Goal: Task Accomplishment & Management: Manage account settings

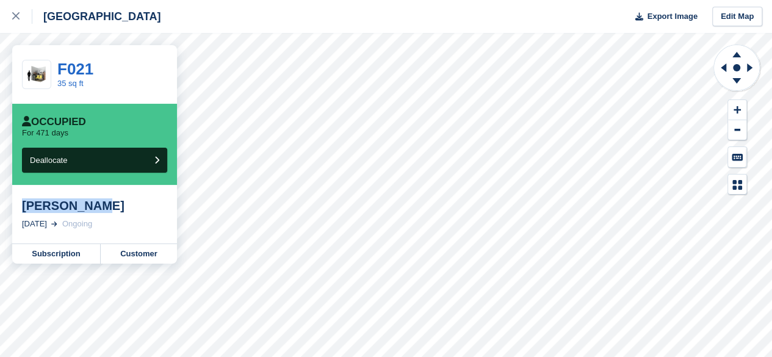
drag, startPoint x: 109, startPoint y: 208, endPoint x: 20, endPoint y: 209, distance: 89.1
click at [20, 209] on div "Denis Duagi 23 Mar, 2024 Ongoing" at bounding box center [94, 214] width 165 height 59
copy div "[PERSON_NAME]"
click at [169, 256] on link "Customer" at bounding box center [139, 254] width 76 height 20
click at [25, 29] on link at bounding box center [16, 16] width 32 height 33
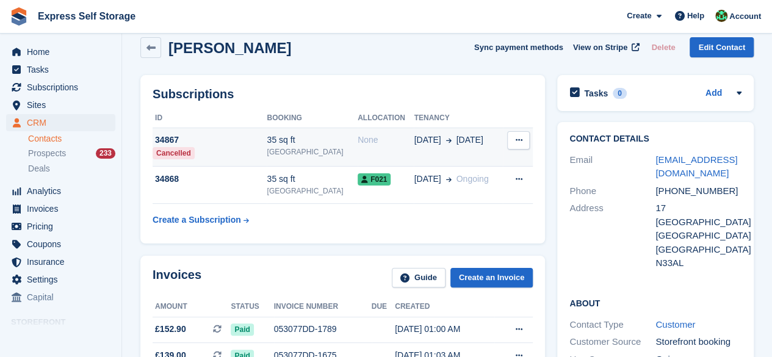
scroll to position [4, 0]
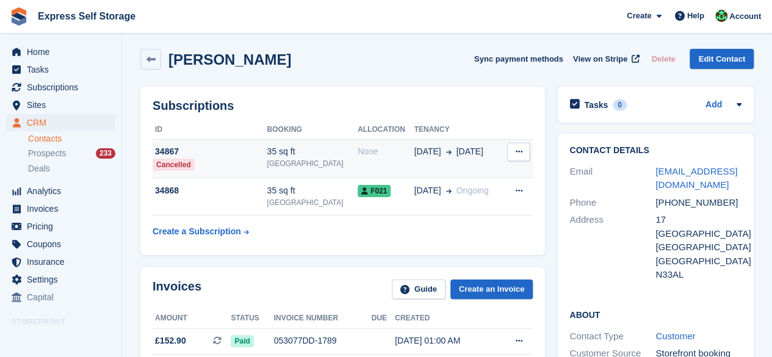
click at [359, 148] on div "None" at bounding box center [386, 151] width 56 height 13
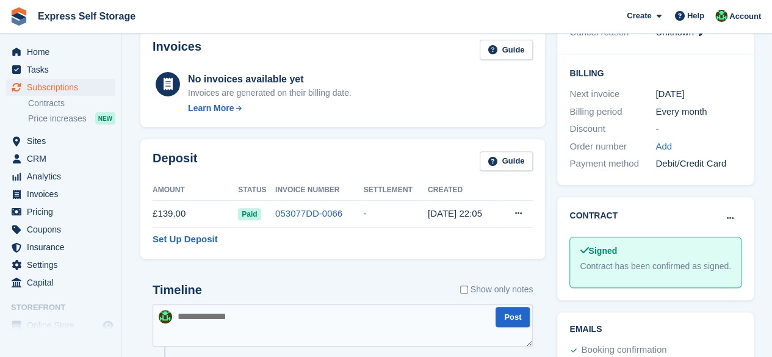
scroll to position [57, 0]
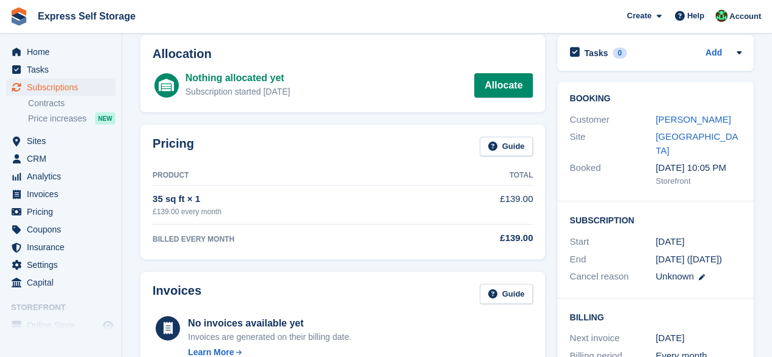
click at [683, 110] on div "Booking Customer Denis Duagi Site North Finchley Booked 4 Mar, 10:05 PM Storefr…" at bounding box center [655, 142] width 197 height 120
click at [678, 118] on link "[PERSON_NAME]" at bounding box center [693, 119] width 75 height 10
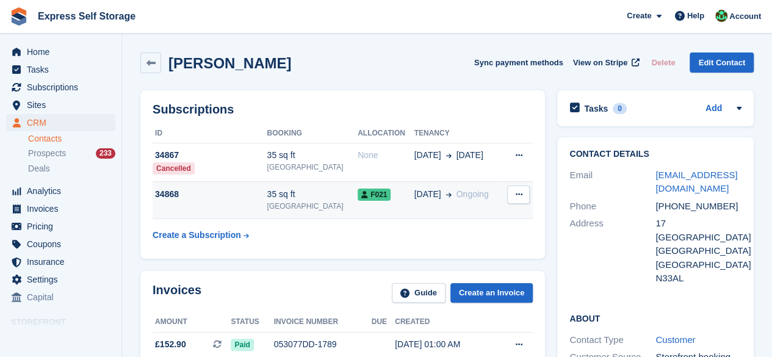
click at [377, 201] on div "F021" at bounding box center [386, 194] width 56 height 13
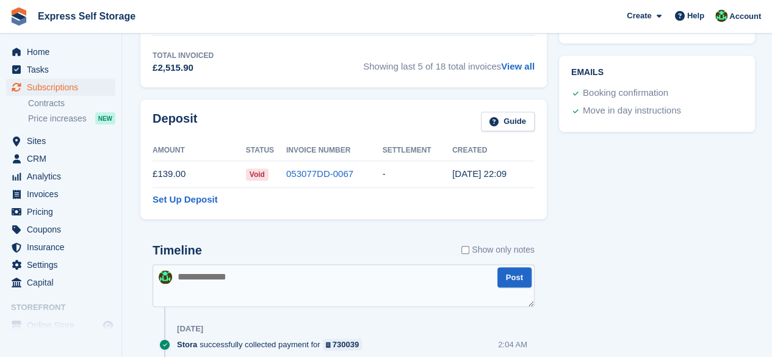
scroll to position [427, 0]
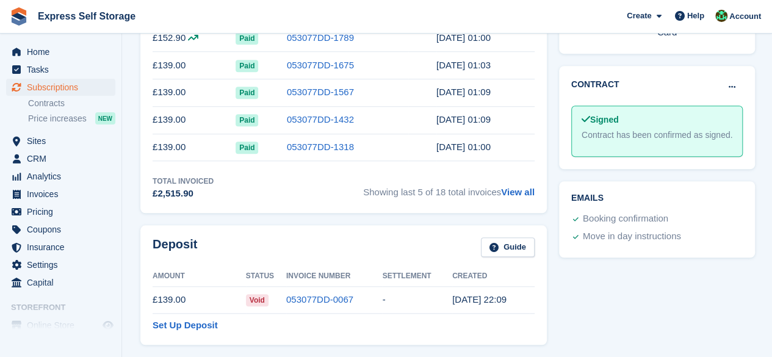
click at [526, 292] on td "[DATE] 22:09" at bounding box center [491, 299] width 78 height 27
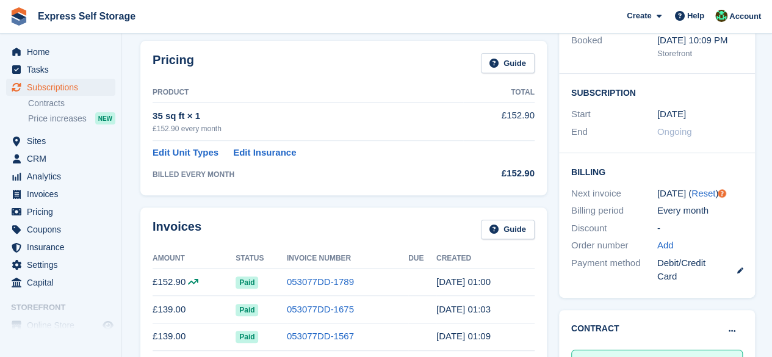
scroll to position [0, 0]
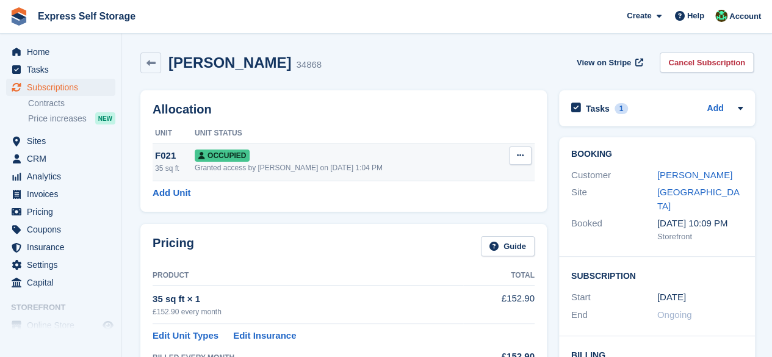
click at [305, 164] on div "Granted access by Sonia Shah on 10th May, 2024, 1:04 PM" at bounding box center [344, 167] width 299 height 11
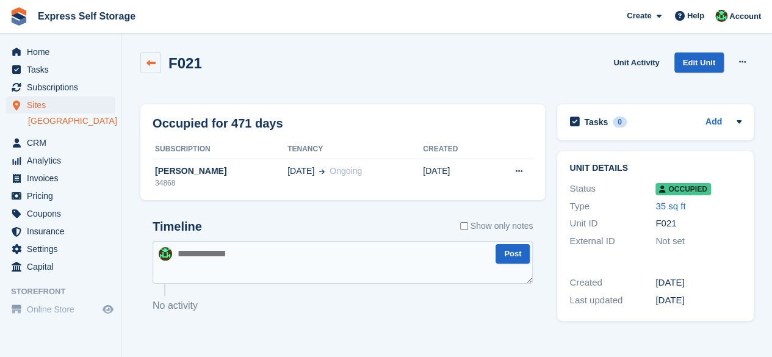
click at [150, 63] on icon at bounding box center [150, 63] width 9 height 9
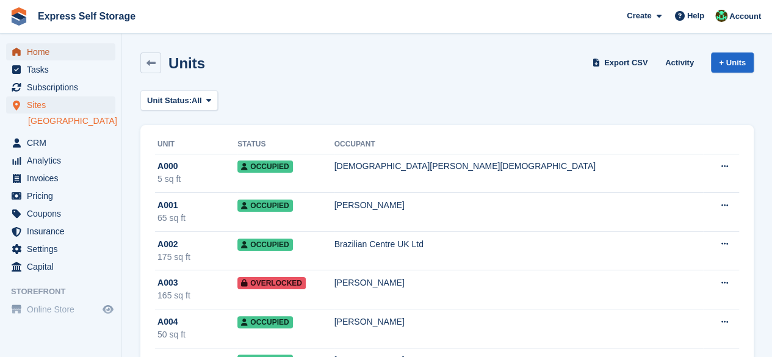
click at [52, 48] on span "Home" at bounding box center [63, 51] width 73 height 17
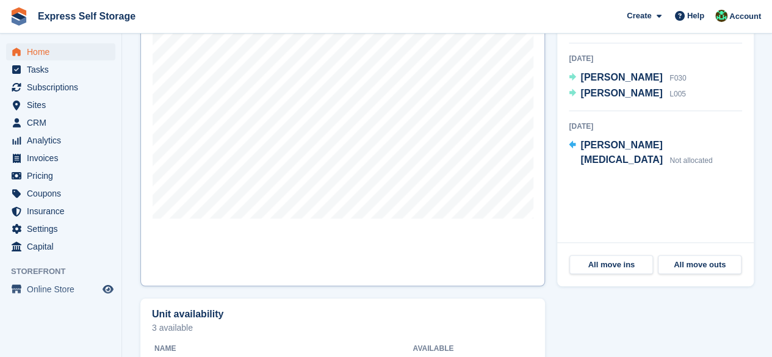
scroll to position [427, 0]
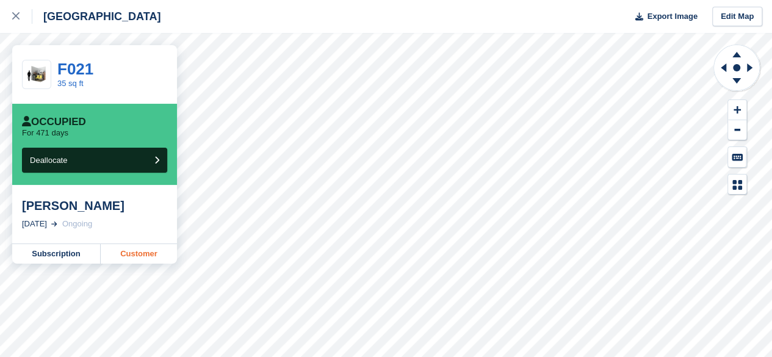
click at [140, 253] on link "Customer" at bounding box center [139, 254] width 76 height 20
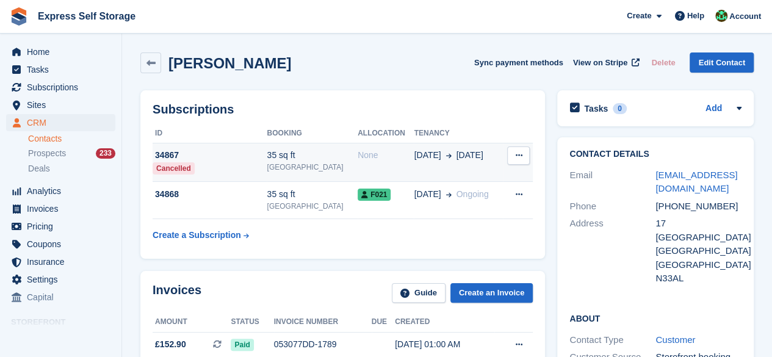
click at [305, 174] on td "35 sq ft [GEOGRAPHIC_DATA]" at bounding box center [312, 162] width 91 height 39
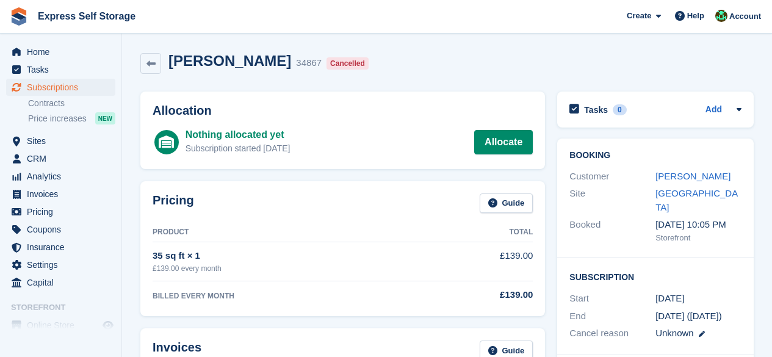
scroll to position [362, 0]
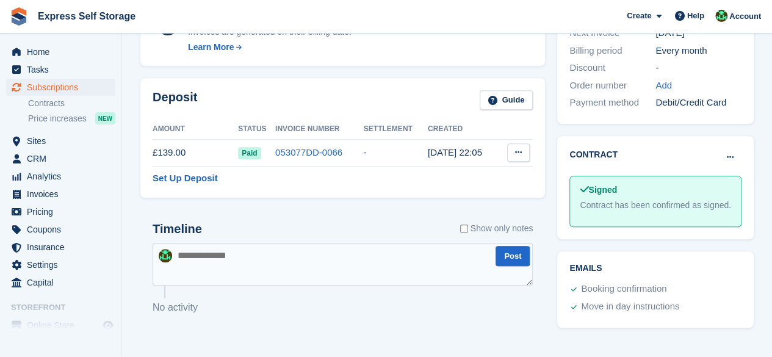
click at [523, 152] on button at bounding box center [518, 152] width 23 height 18
click at [420, 97] on div "Deposit Guide" at bounding box center [343, 103] width 380 height 27
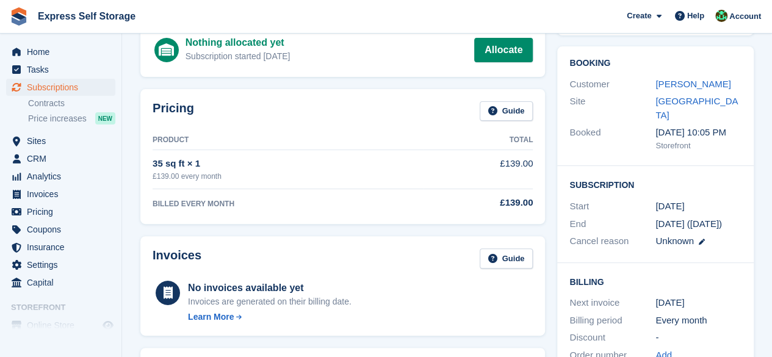
scroll to position [0, 0]
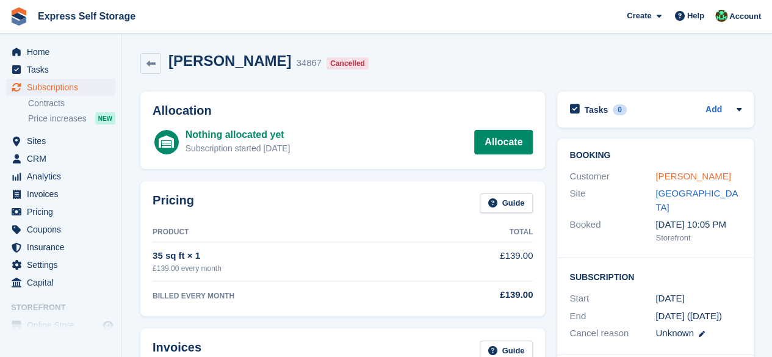
click at [670, 176] on link "[PERSON_NAME]" at bounding box center [693, 176] width 75 height 10
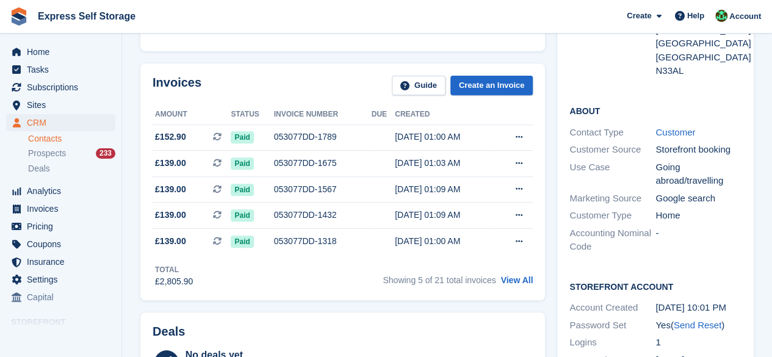
scroll to position [65, 0]
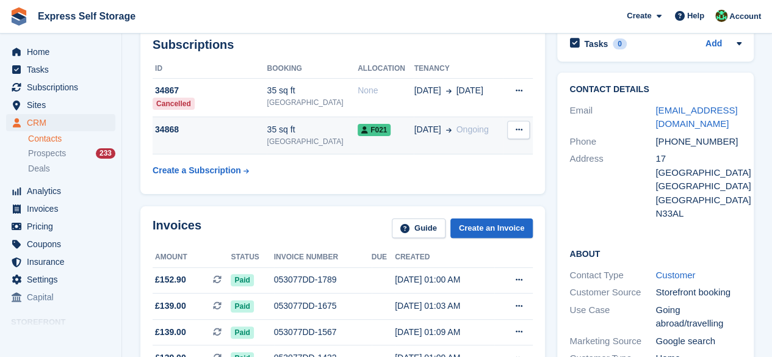
click at [280, 146] on div "[GEOGRAPHIC_DATA]" at bounding box center [312, 141] width 91 height 11
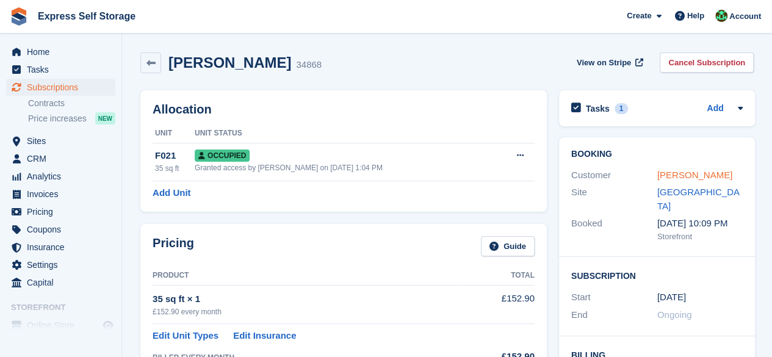
click at [660, 176] on link "Denis Duagi" at bounding box center [694, 175] width 75 height 10
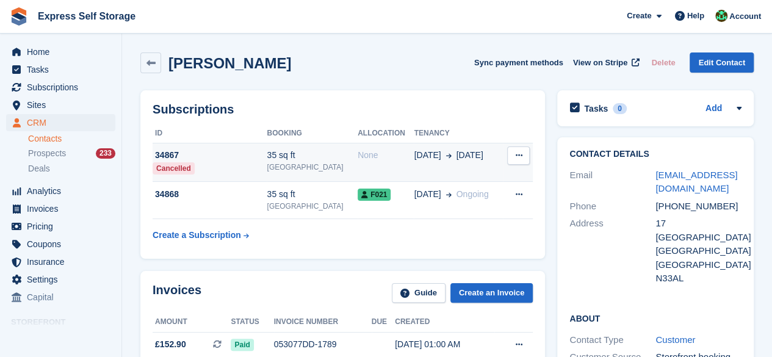
click at [267, 162] on td "34867 Cancelled" at bounding box center [210, 162] width 114 height 39
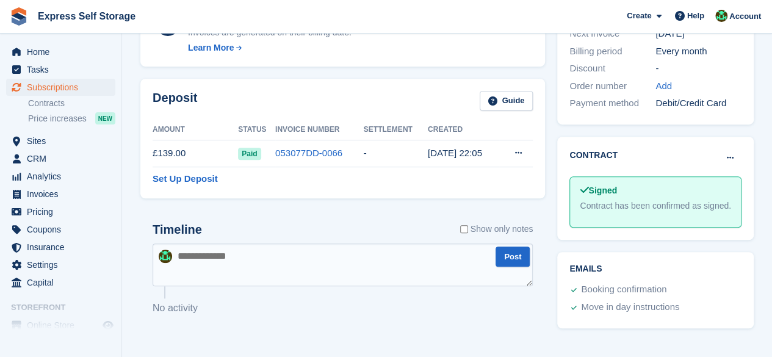
scroll to position [362, 0]
click at [526, 148] on button at bounding box center [518, 152] width 23 height 18
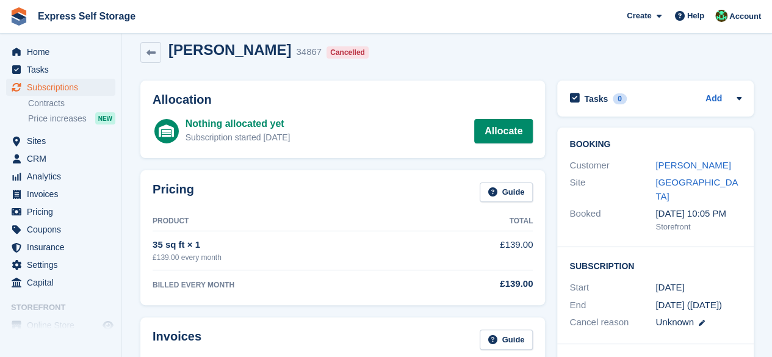
scroll to position [0, 0]
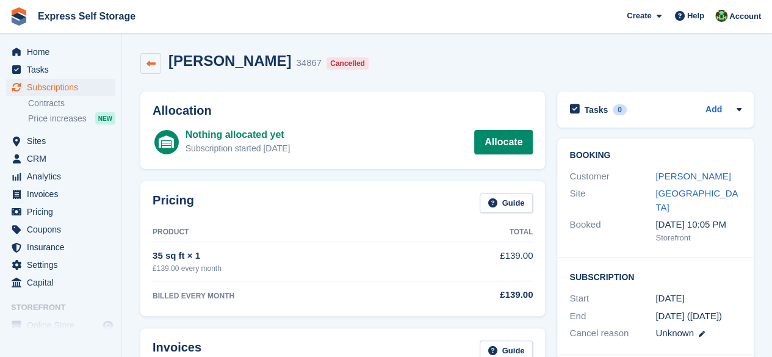
click at [151, 68] on link at bounding box center [150, 63] width 21 height 21
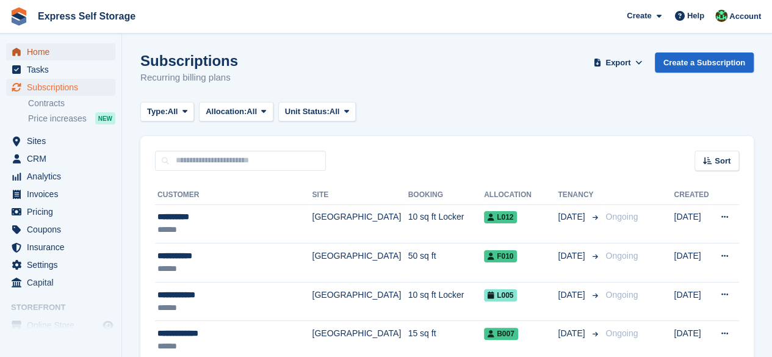
click at [62, 48] on span "Home" at bounding box center [63, 51] width 73 height 17
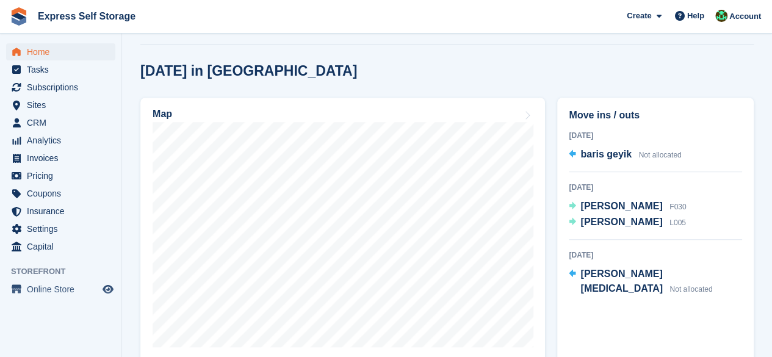
scroll to position [309, 0]
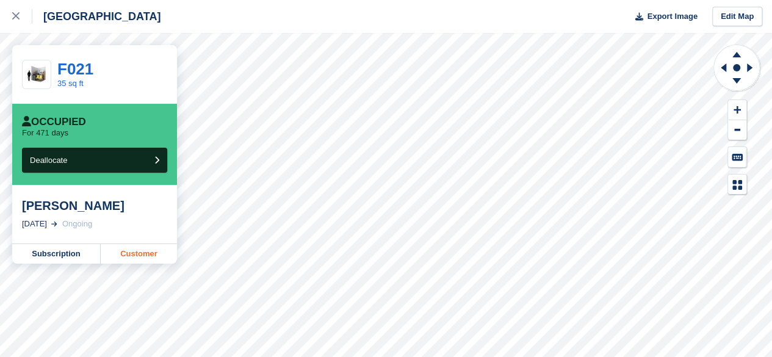
click at [146, 255] on link "Customer" at bounding box center [139, 254] width 76 height 20
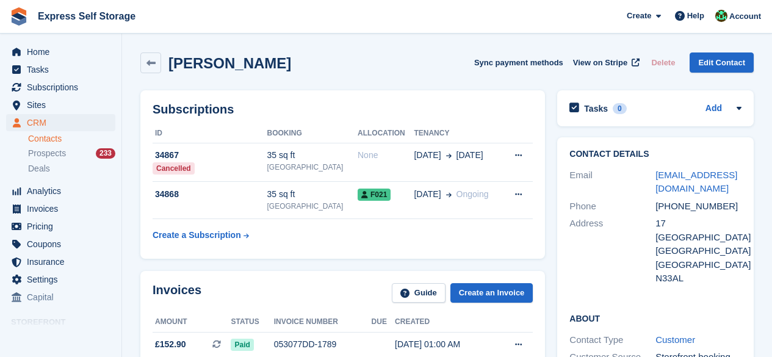
scroll to position [122, 0]
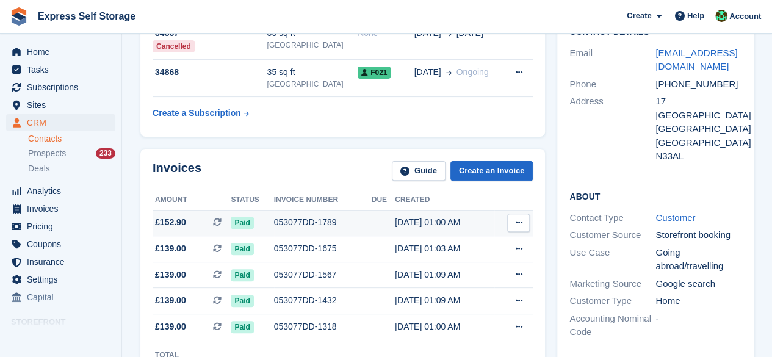
click at [515, 222] on icon at bounding box center [518, 223] width 7 height 8
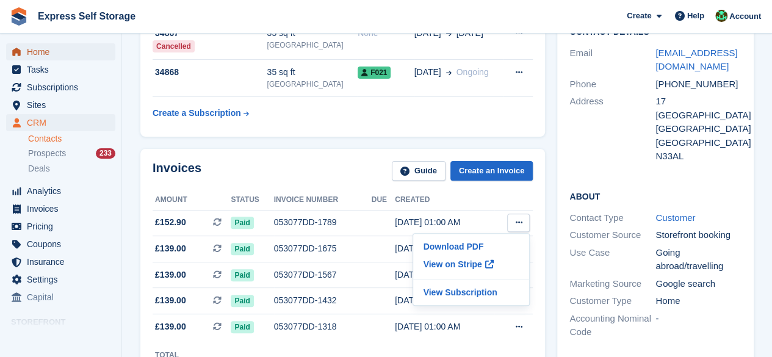
click at [88, 45] on span "Home" at bounding box center [63, 51] width 73 height 17
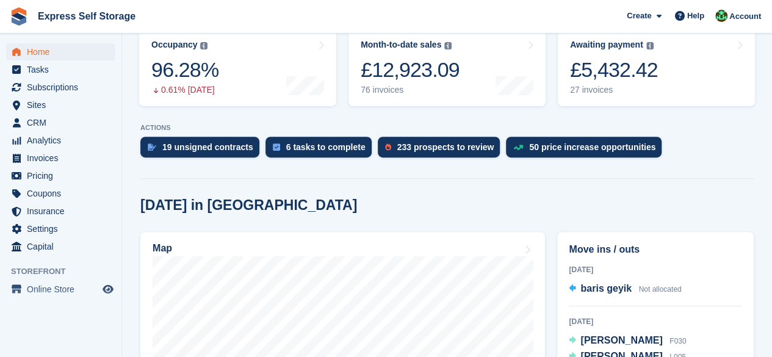
scroll to position [366, 0]
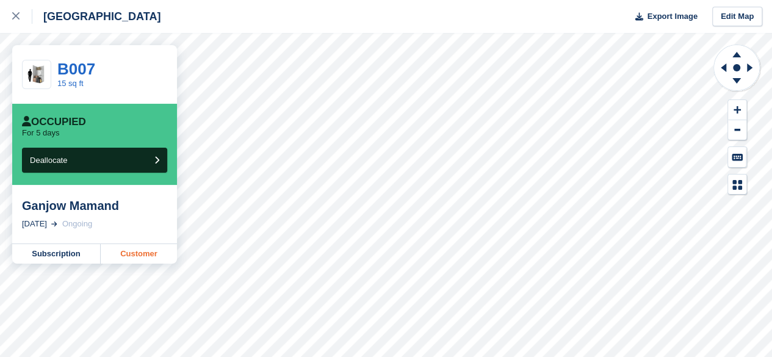
click at [129, 256] on link "Customer" at bounding box center [139, 254] width 76 height 20
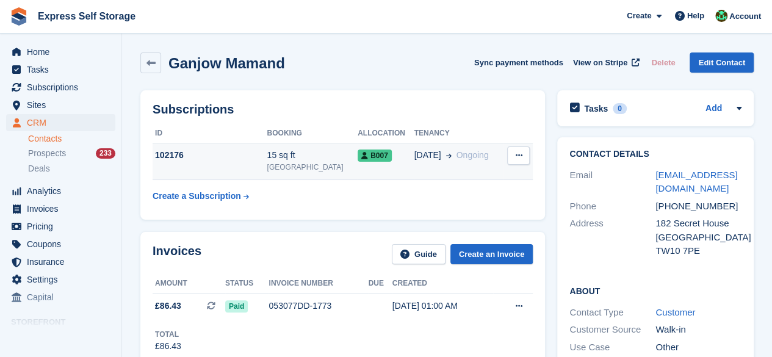
click at [515, 154] on icon at bounding box center [518, 155] width 7 height 8
click at [322, 146] on td "15 sq ft [GEOGRAPHIC_DATA]" at bounding box center [312, 161] width 91 height 37
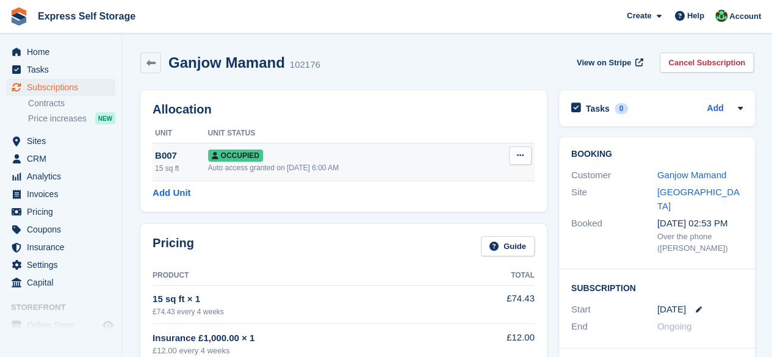
click at [524, 156] on button at bounding box center [520, 155] width 23 height 18
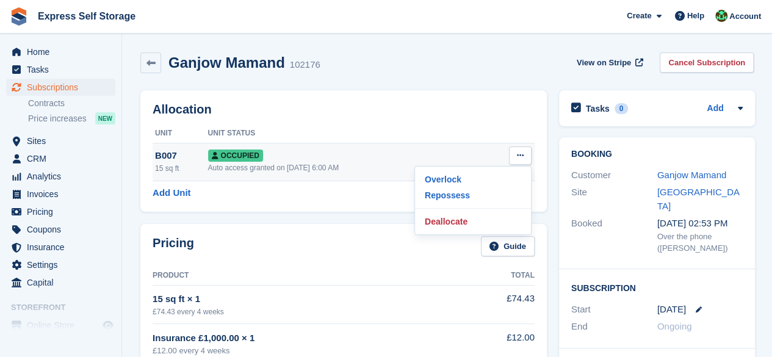
click at [326, 154] on div "Occupied" at bounding box center [344, 155] width 273 height 13
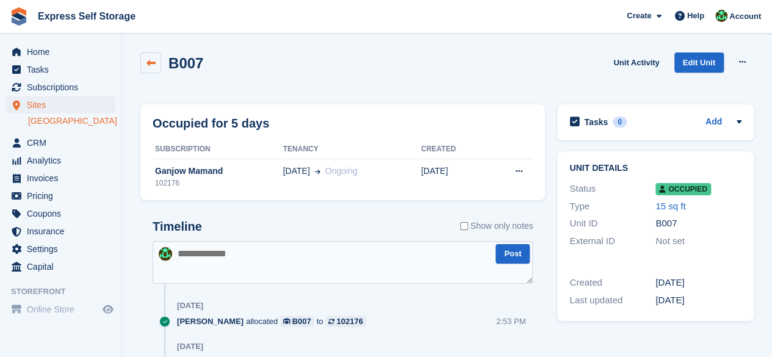
click at [142, 62] on link at bounding box center [150, 62] width 21 height 21
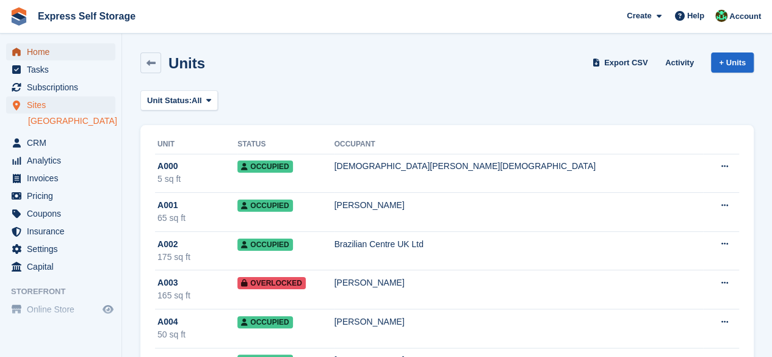
click at [57, 51] on span "Home" at bounding box center [63, 51] width 73 height 17
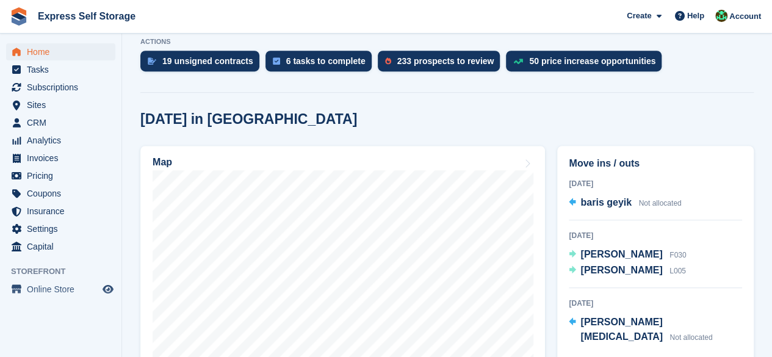
scroll to position [305, 0]
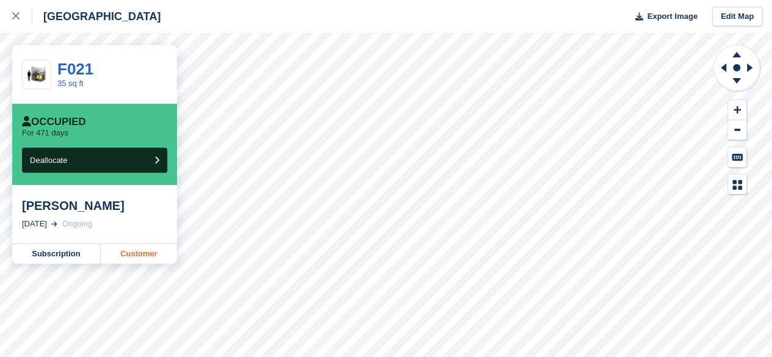
click at [142, 257] on link "Customer" at bounding box center [139, 254] width 76 height 20
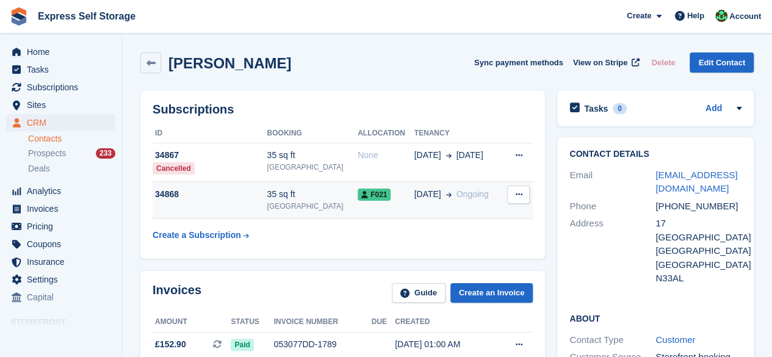
click at [267, 206] on td "34868" at bounding box center [210, 200] width 114 height 37
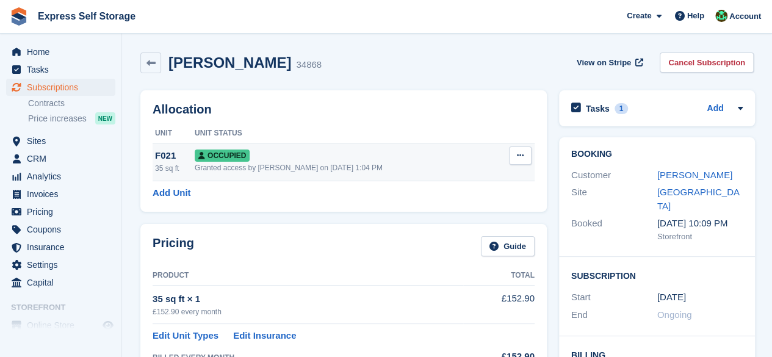
click at [391, 166] on div "Granted access by [PERSON_NAME] on [DATE] 1:04 PM" at bounding box center [344, 167] width 299 height 11
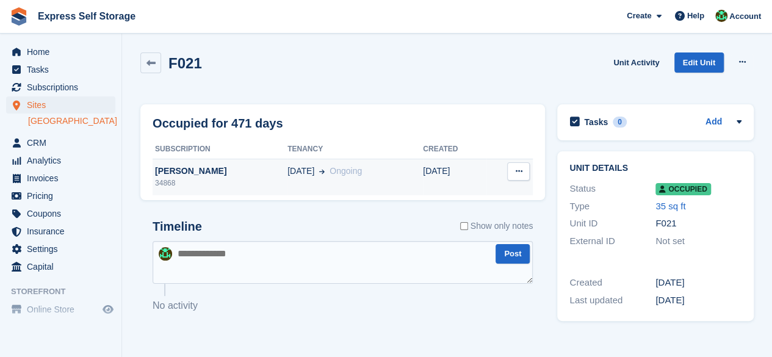
click at [359, 168] on div "[DATE] Ongoing" at bounding box center [355, 171] width 136 height 13
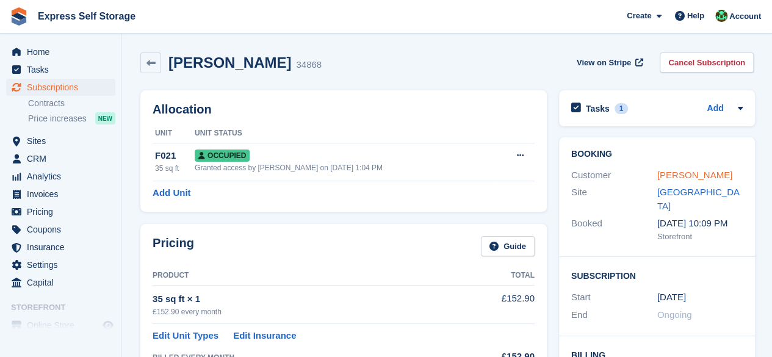
click at [671, 172] on link "Denis Duagi" at bounding box center [694, 175] width 75 height 10
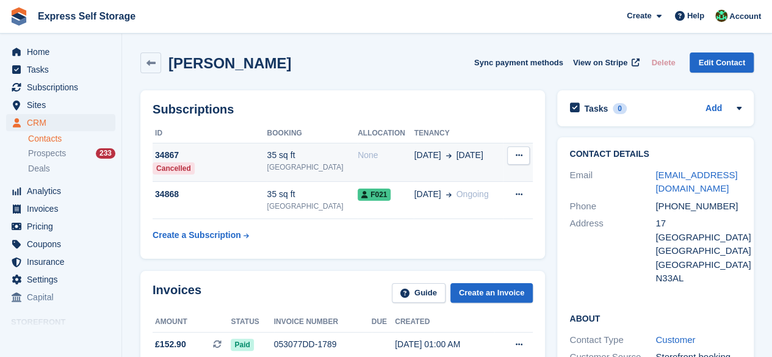
click at [366, 153] on div "None" at bounding box center [386, 155] width 56 height 13
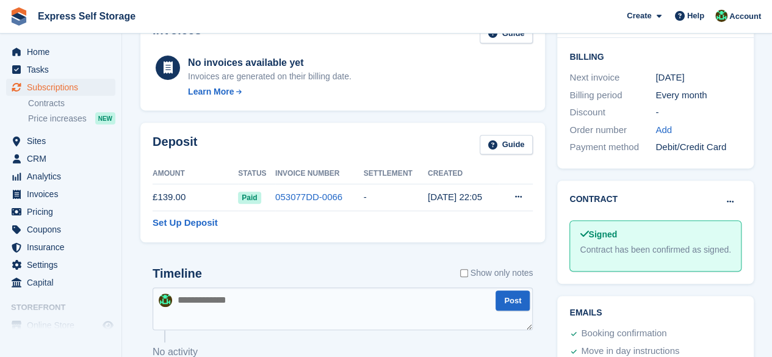
scroll to position [362, 0]
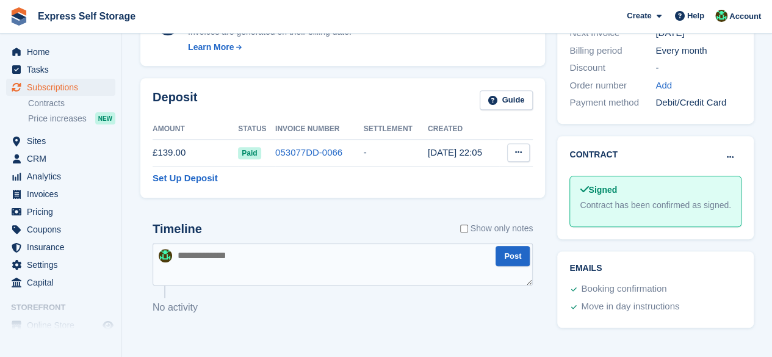
click at [520, 150] on icon at bounding box center [518, 152] width 7 height 8
click at [454, 177] on p "Settle deposit" at bounding box center [471, 176] width 106 height 16
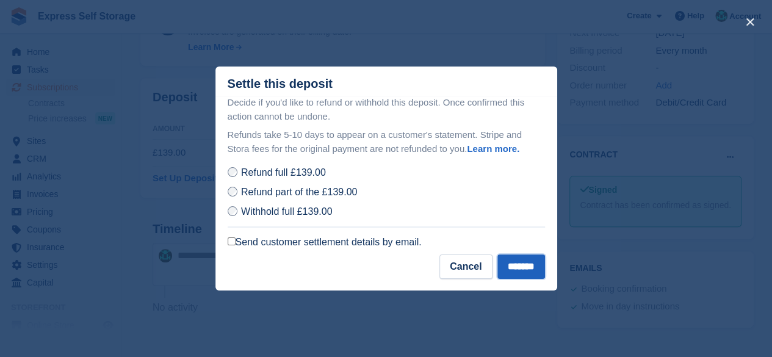
click at [514, 264] on input "*******" at bounding box center [521, 267] width 48 height 24
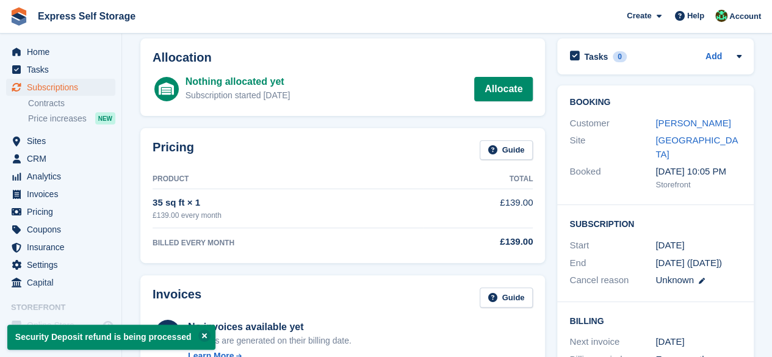
scroll to position [0, 0]
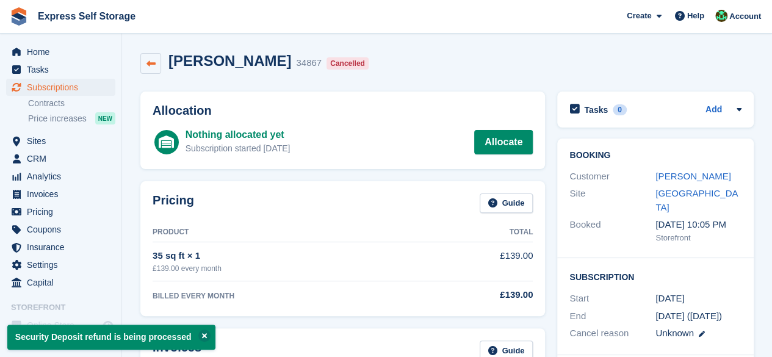
click at [146, 67] on icon at bounding box center [150, 63] width 9 height 9
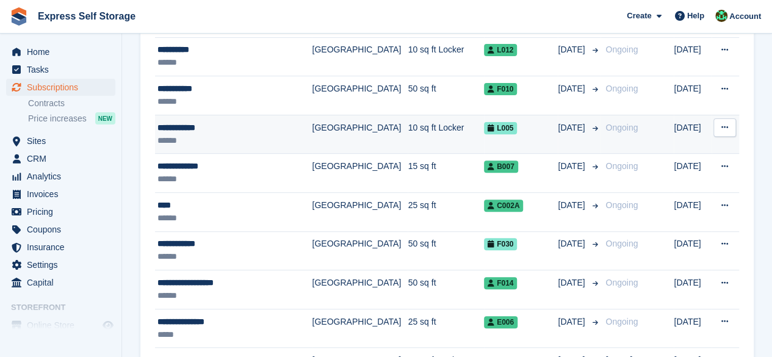
scroll to position [183, 0]
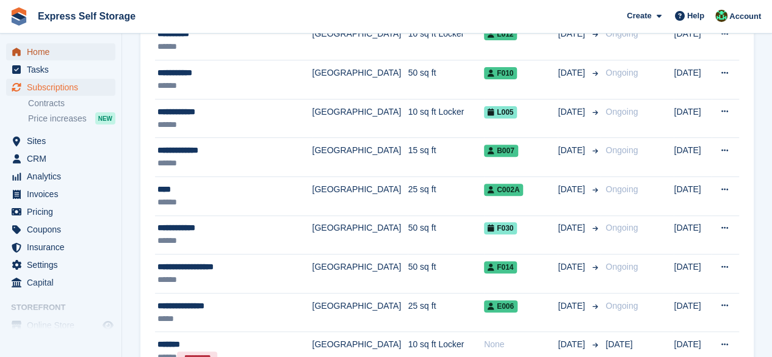
click at [106, 51] on link "Home" at bounding box center [60, 51] width 109 height 17
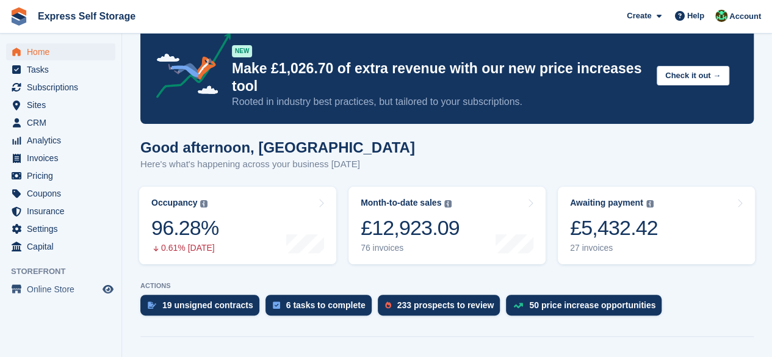
scroll to position [305, 0]
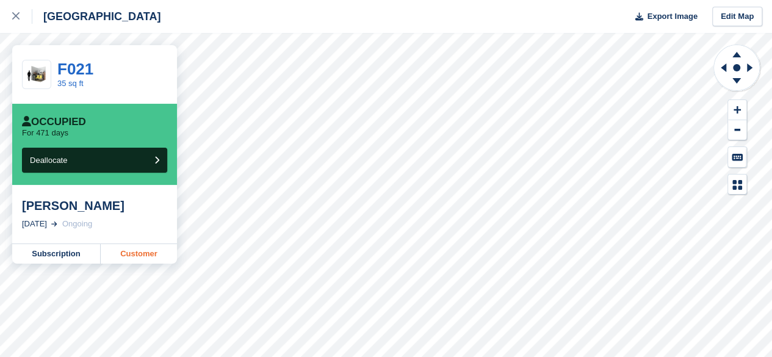
click at [153, 250] on link "Customer" at bounding box center [139, 254] width 76 height 20
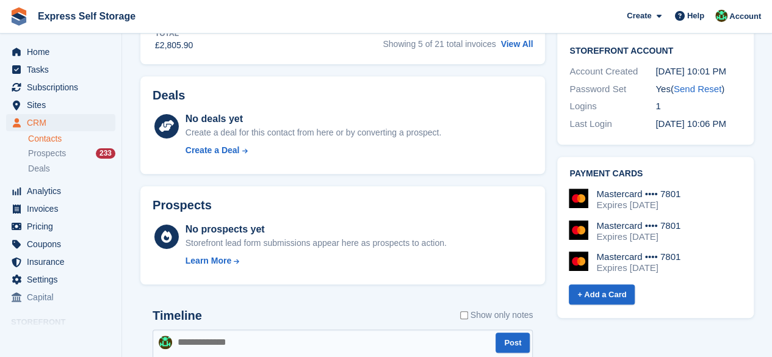
scroll to position [488, 0]
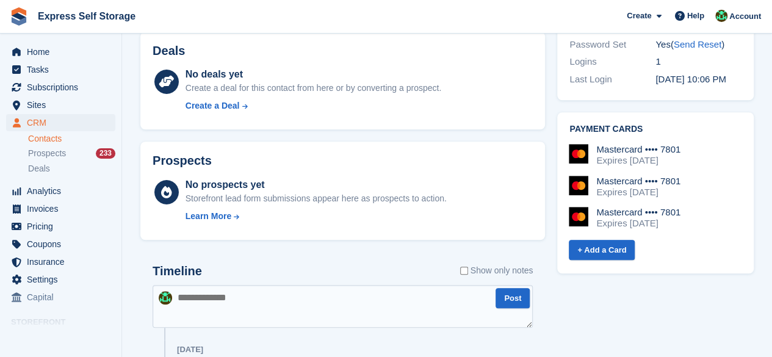
click at [233, 301] on textarea at bounding box center [343, 306] width 380 height 43
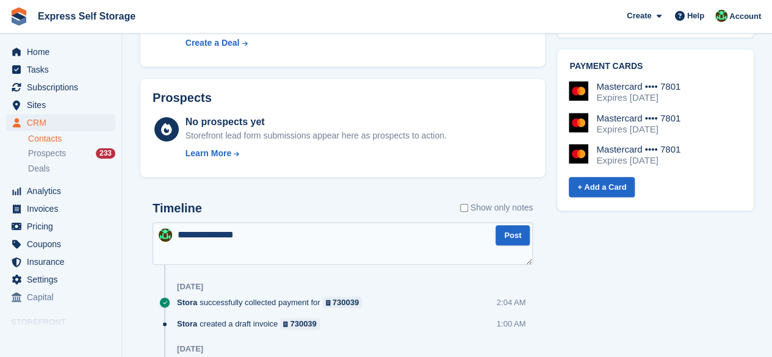
scroll to position [553, 0]
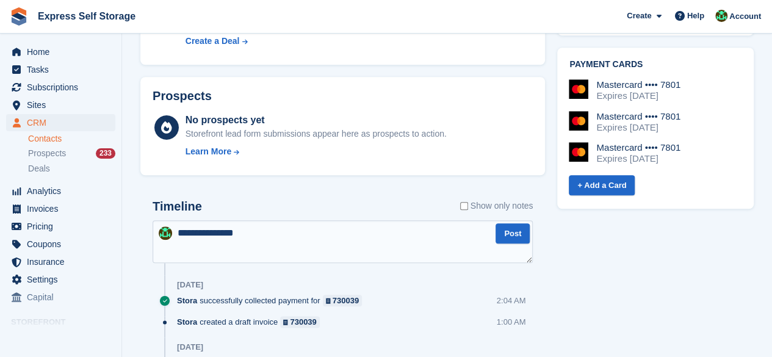
drag, startPoint x: 302, startPoint y: 233, endPoint x: 225, endPoint y: 225, distance: 77.9
click at [221, 230] on textarea "**********" at bounding box center [343, 241] width 380 height 43
click at [391, 244] on textarea "**********" at bounding box center [343, 241] width 380 height 43
type textarea "**********"
click at [510, 232] on button "Post" at bounding box center [513, 233] width 34 height 20
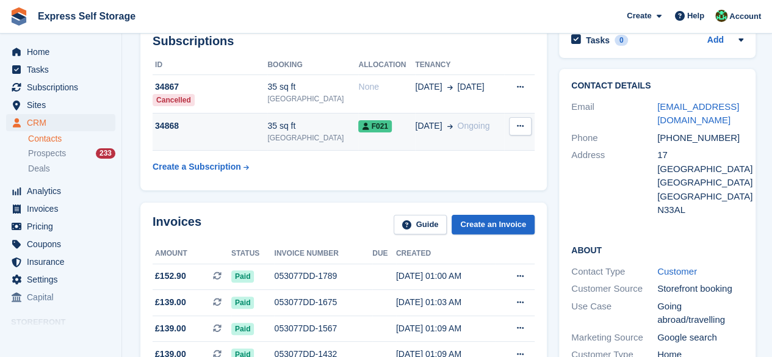
scroll to position [126, 0]
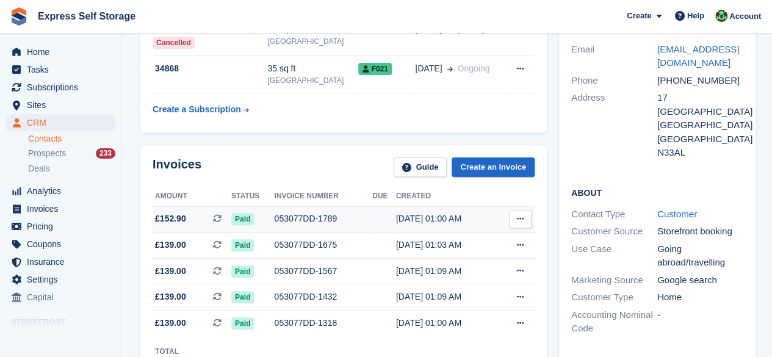
click at [519, 219] on icon at bounding box center [520, 219] width 7 height 8
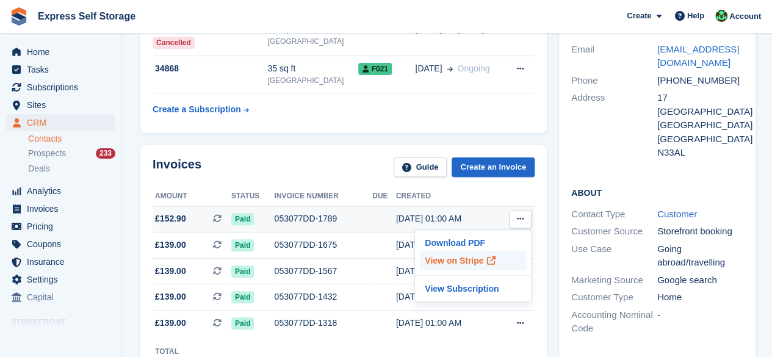
click at [452, 262] on p "View on Stripe" at bounding box center [473, 261] width 106 height 20
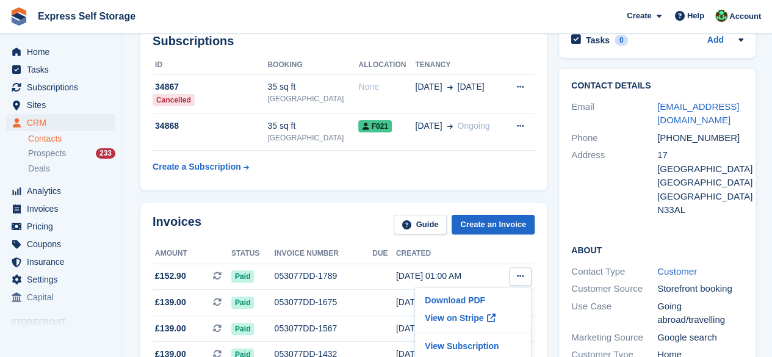
scroll to position [0, 0]
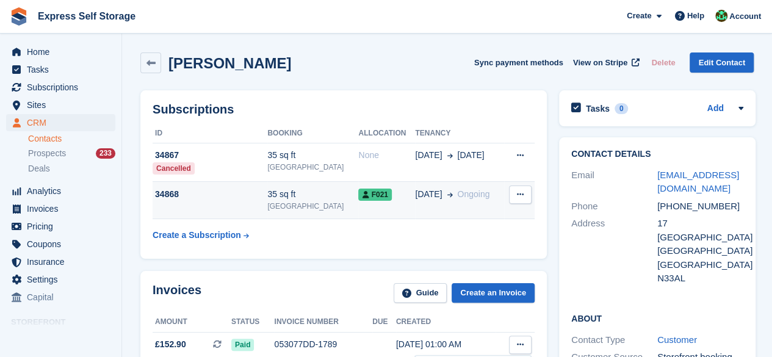
click at [457, 197] on span "Ongoing" at bounding box center [473, 194] width 32 height 10
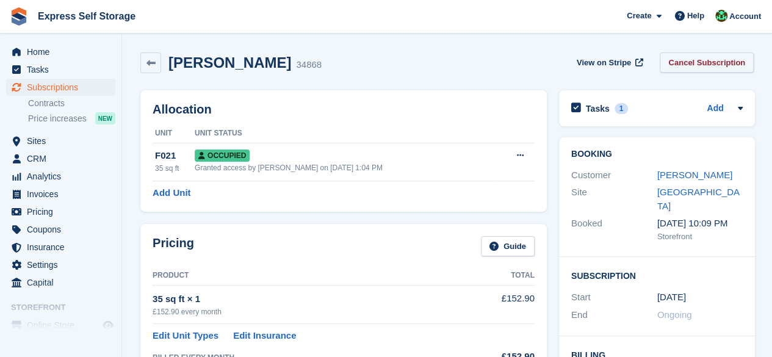
click at [701, 53] on link "Cancel Subscription" at bounding box center [707, 62] width 94 height 20
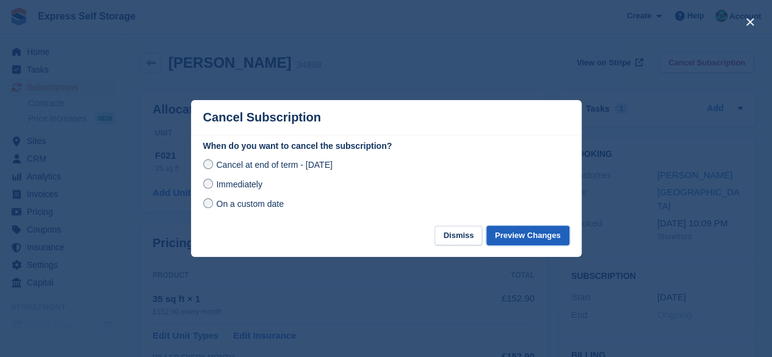
click at [521, 233] on button "Preview Changes" at bounding box center [527, 236] width 83 height 20
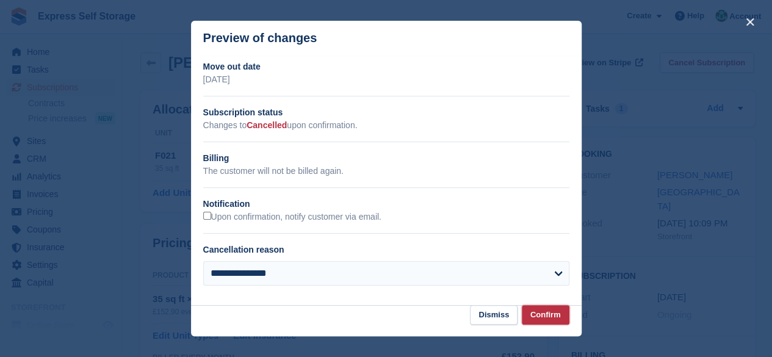
click at [549, 319] on button "Confirm" at bounding box center [546, 315] width 48 height 20
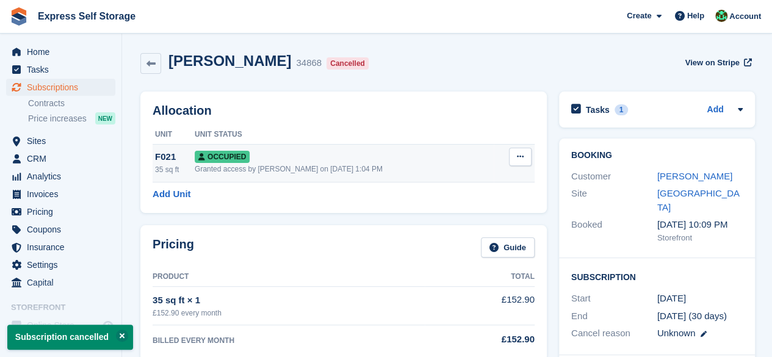
click at [526, 157] on button at bounding box center [520, 157] width 23 height 18
click at [460, 228] on p "Deallocate" at bounding box center [473, 223] width 106 height 16
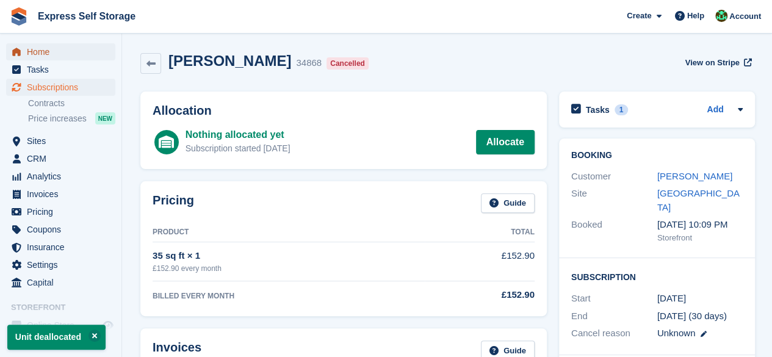
click at [36, 59] on span "Home" at bounding box center [63, 51] width 73 height 17
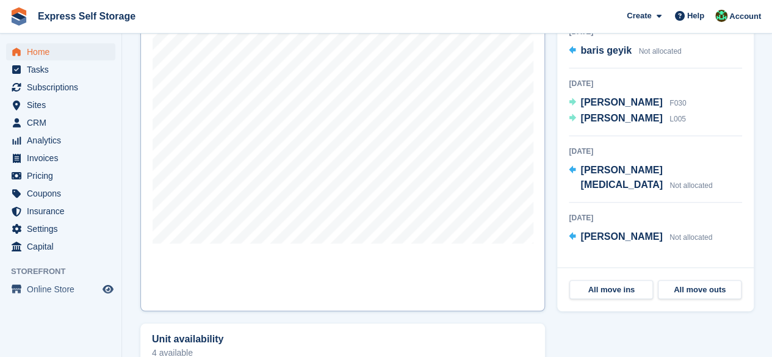
scroll to position [366, 0]
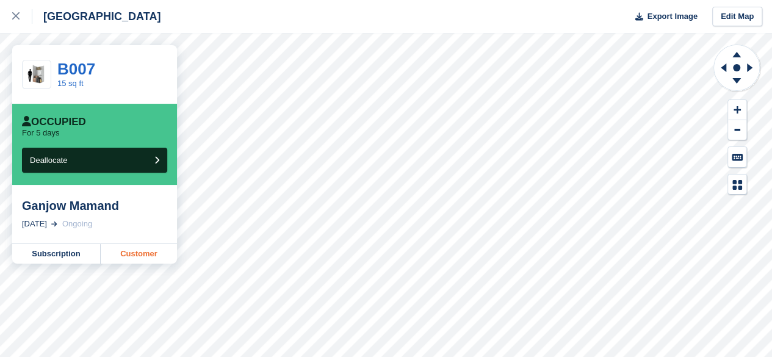
click at [153, 251] on link "Customer" at bounding box center [139, 254] width 76 height 20
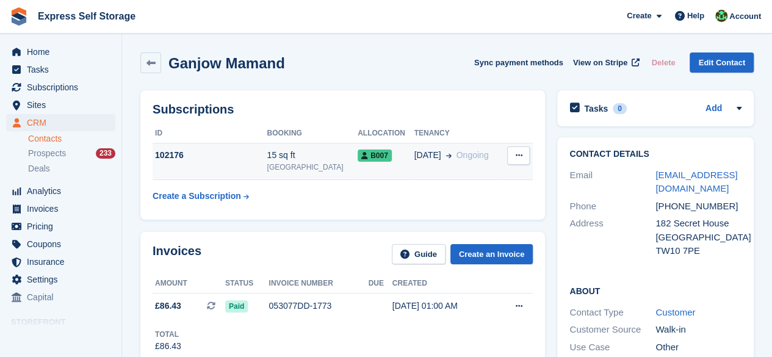
click at [518, 151] on button at bounding box center [518, 155] width 23 height 18
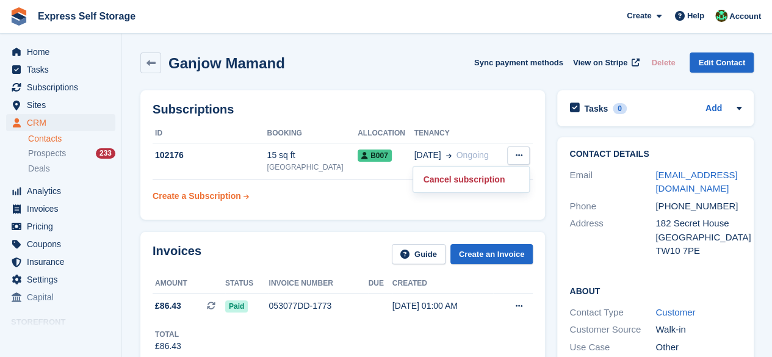
click at [244, 196] on icon at bounding box center [246, 196] width 5 height 13
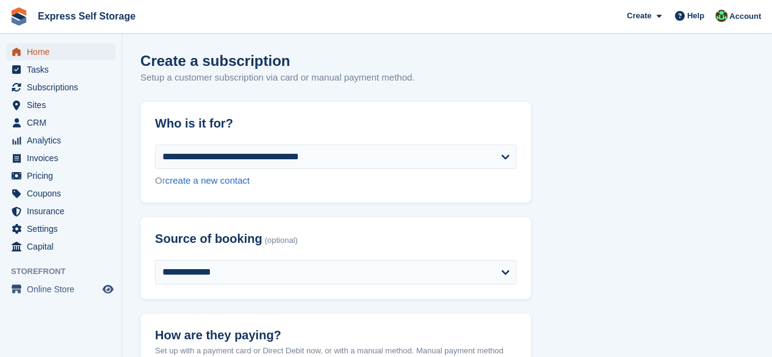
click at [59, 49] on span "Home" at bounding box center [63, 51] width 73 height 17
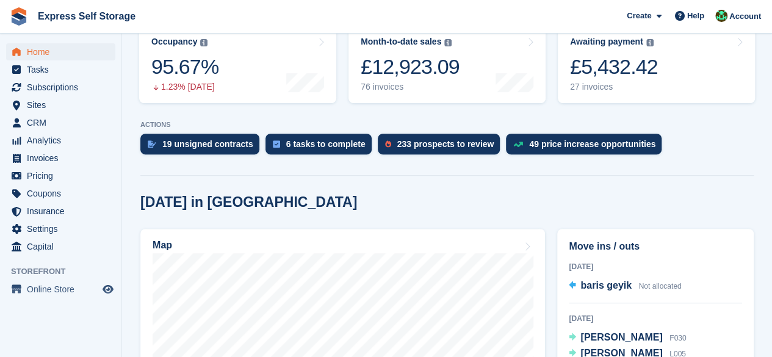
scroll to position [305, 0]
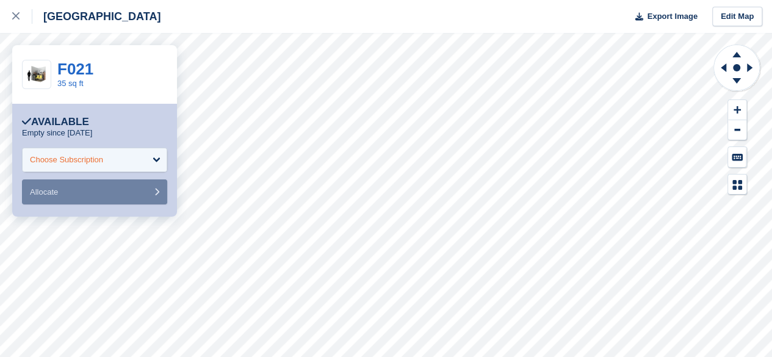
click at [150, 165] on div "Choose Subscription" at bounding box center [94, 160] width 145 height 24
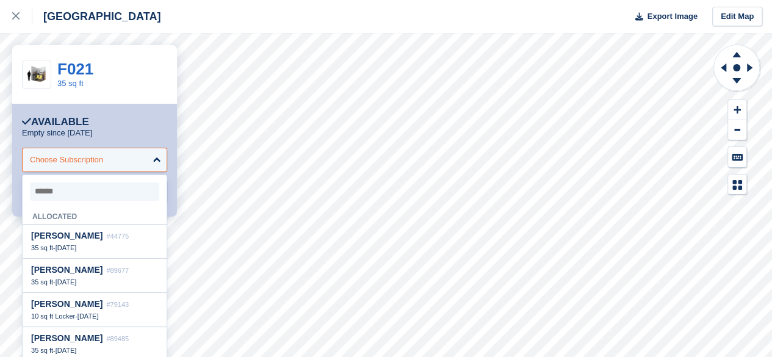
type input "*"
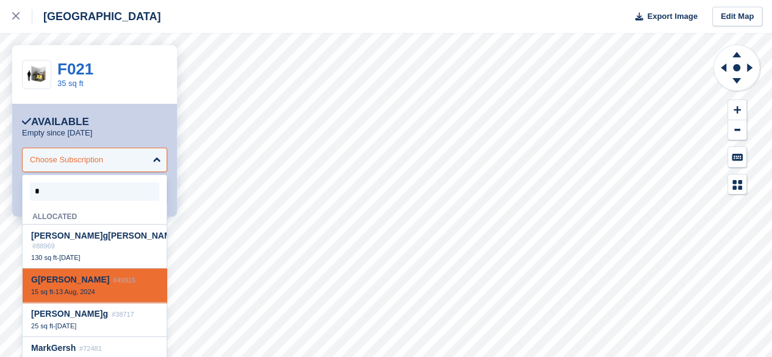
type input "**"
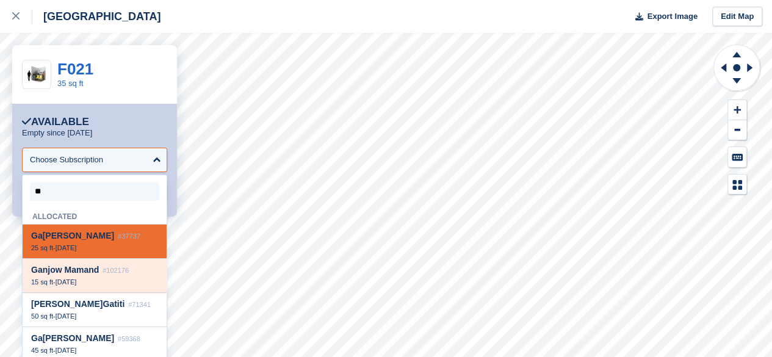
click at [104, 284] on div "15 sq ft - 19 Aug" at bounding box center [94, 282] width 127 height 9
select select "******"
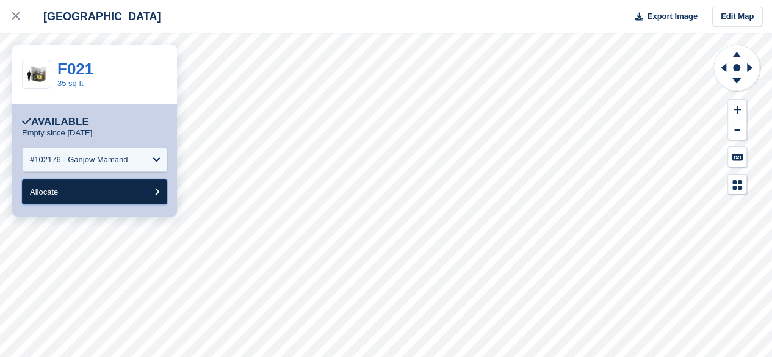
click at [140, 198] on button "Allocate" at bounding box center [94, 191] width 145 height 25
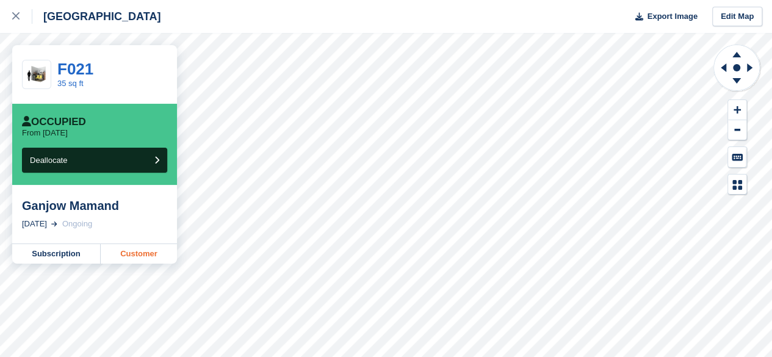
click at [129, 246] on link "Customer" at bounding box center [139, 254] width 76 height 20
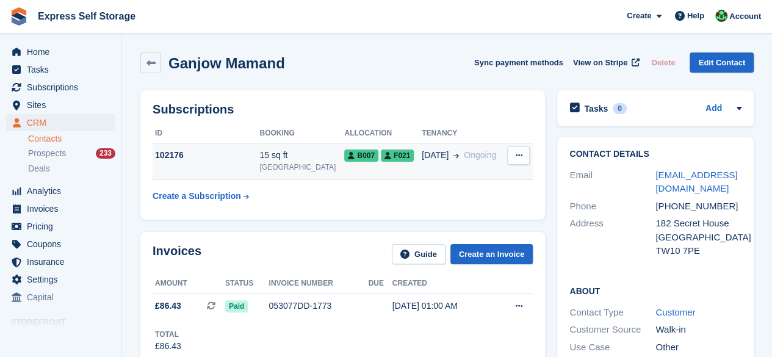
click at [517, 156] on icon at bounding box center [518, 155] width 7 height 8
click at [390, 157] on span "F021" at bounding box center [397, 156] width 33 height 12
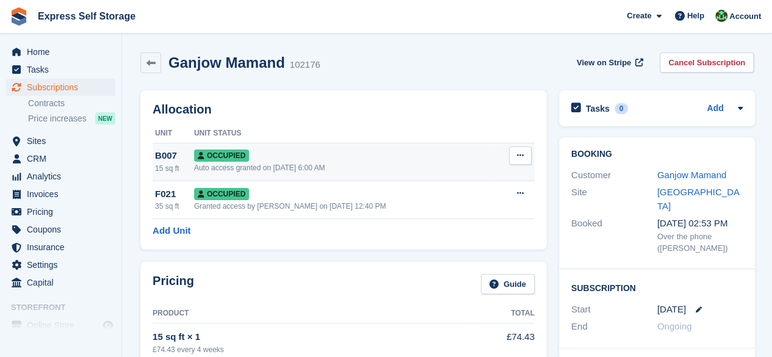
click at [520, 151] on icon at bounding box center [520, 155] width 7 height 8
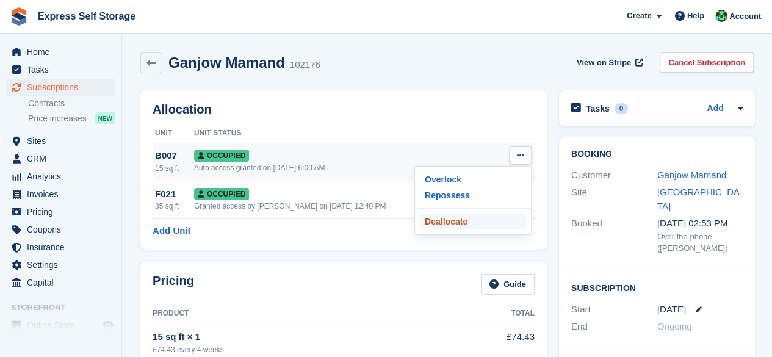
click at [452, 219] on p "Deallocate" at bounding box center [473, 222] width 106 height 16
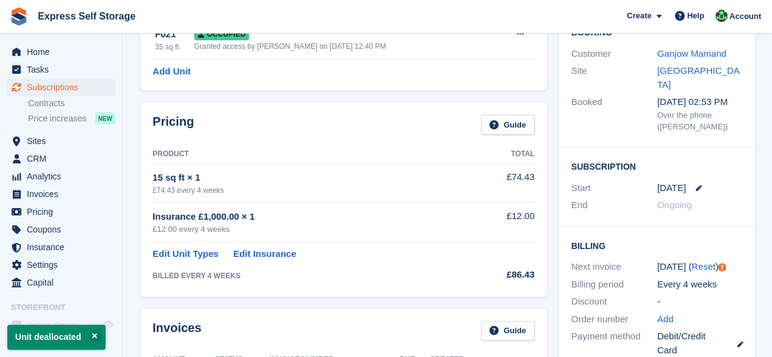
scroll to position [122, 0]
click at [200, 253] on link "Edit Unit Types" at bounding box center [186, 254] width 66 height 14
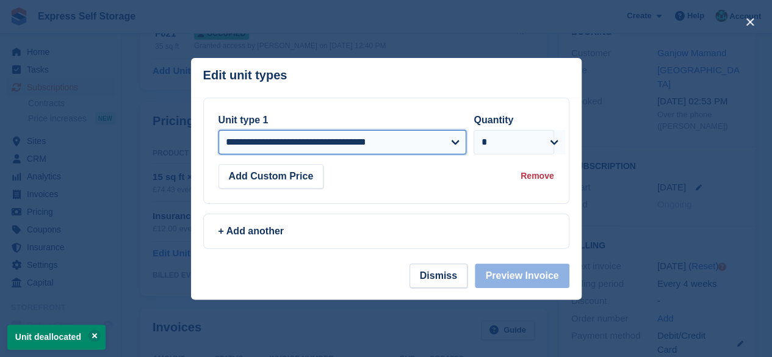
click at [450, 150] on select "**********" at bounding box center [343, 142] width 248 height 24
click at [388, 137] on select "**********" at bounding box center [343, 142] width 248 height 24
select select "*****"
click at [219, 130] on select "**********" at bounding box center [343, 142] width 248 height 24
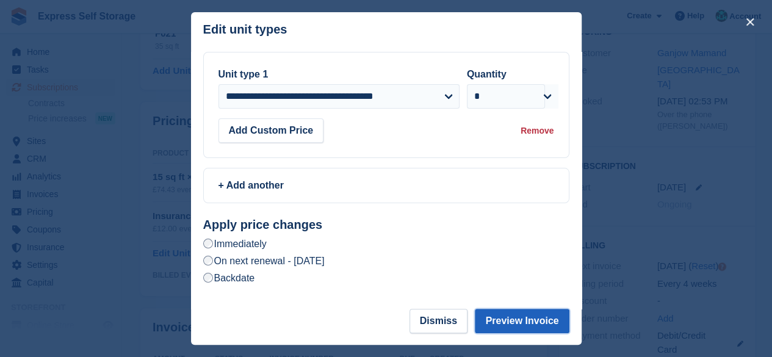
click at [514, 323] on button "Preview Invoice" at bounding box center [522, 321] width 94 height 24
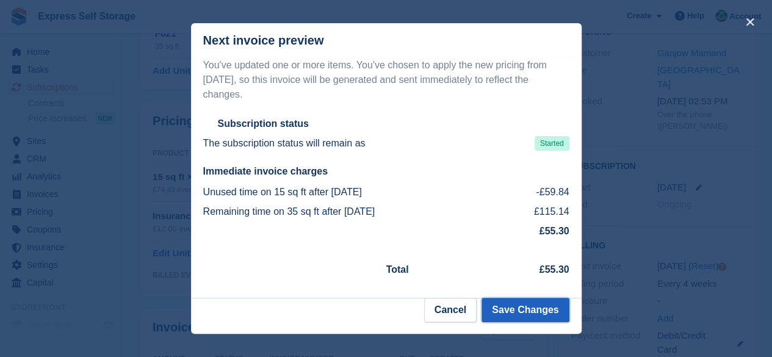
click at [525, 313] on button "Save Changes" at bounding box center [525, 310] width 87 height 24
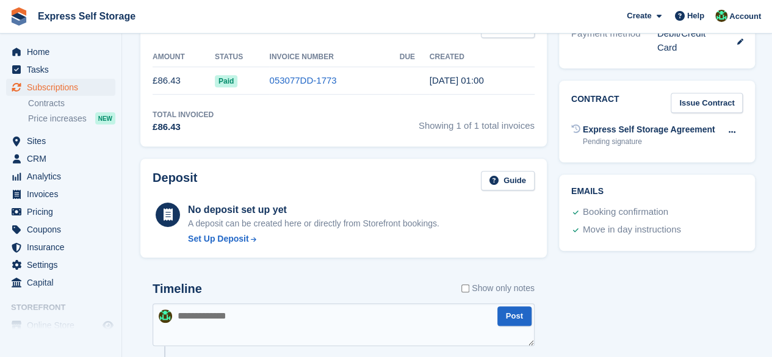
scroll to position [549, 0]
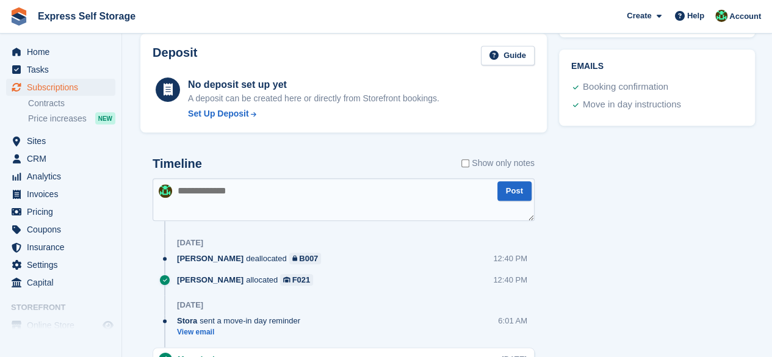
click at [259, 203] on textarea at bounding box center [344, 199] width 382 height 43
type textarea "**********"
click at [518, 186] on button "Post" at bounding box center [514, 191] width 34 height 20
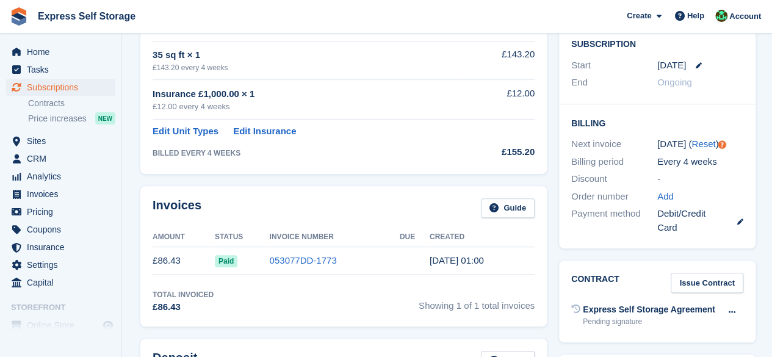
scroll to position [0, 0]
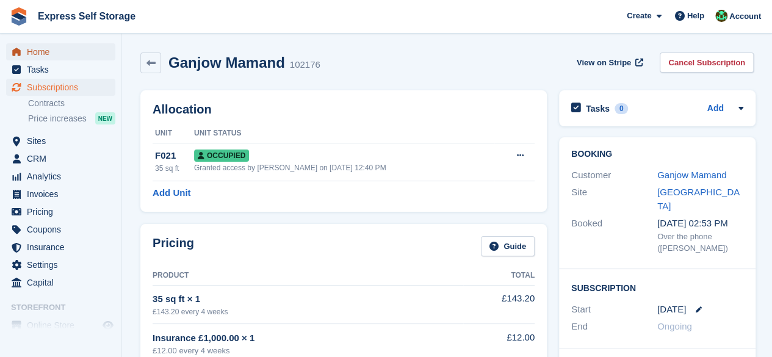
click at [77, 51] on span "Home" at bounding box center [63, 51] width 73 height 17
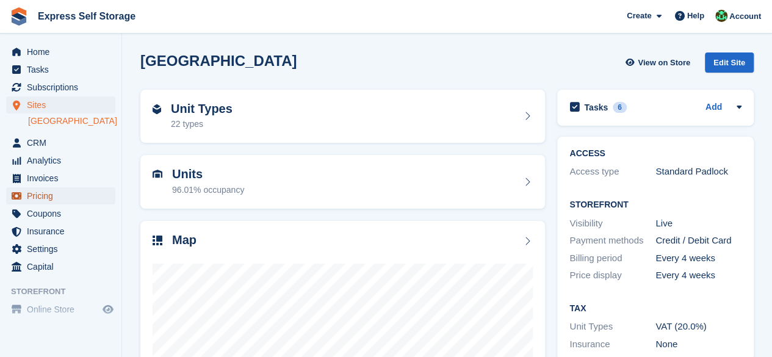
click at [49, 194] on span "Pricing" at bounding box center [63, 195] width 73 height 17
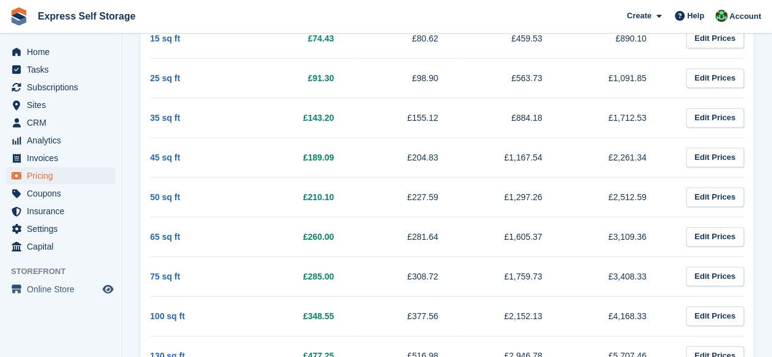
scroll to position [366, 0]
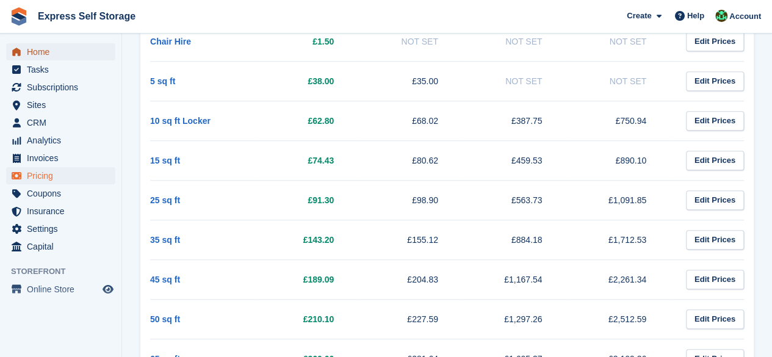
click at [70, 48] on span "Home" at bounding box center [63, 51] width 73 height 17
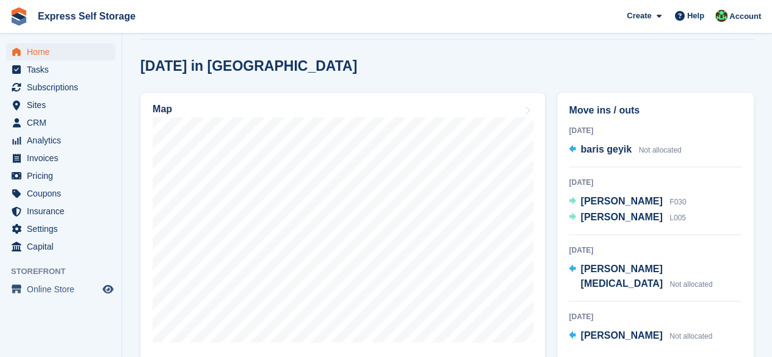
scroll to position [305, 0]
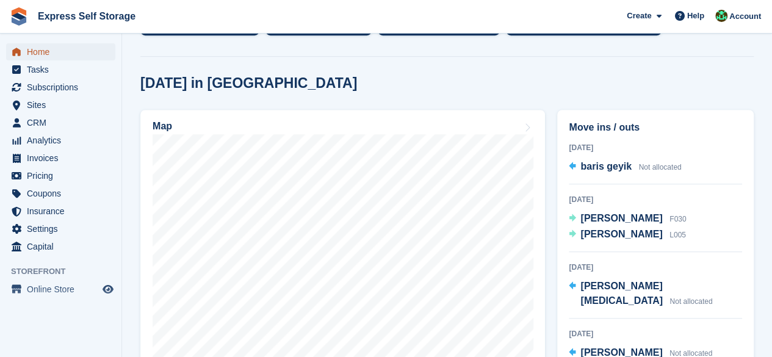
click at [99, 53] on span "Home" at bounding box center [63, 51] width 73 height 17
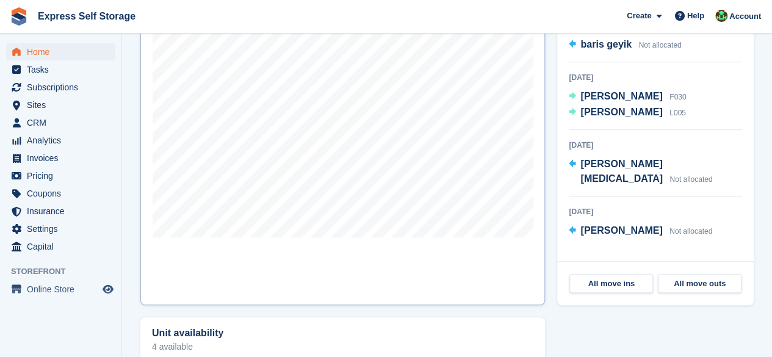
scroll to position [366, 0]
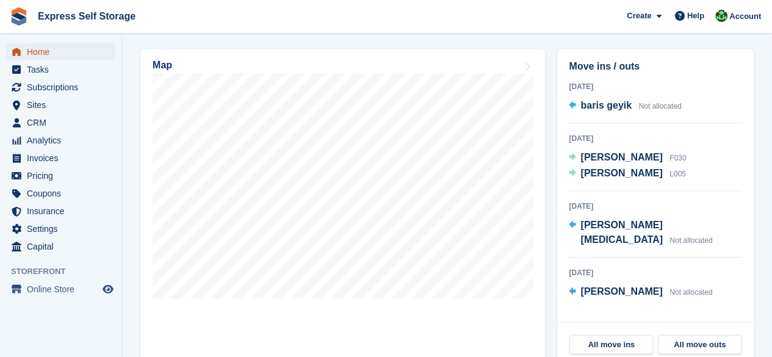
click at [56, 54] on span "Home" at bounding box center [63, 51] width 73 height 17
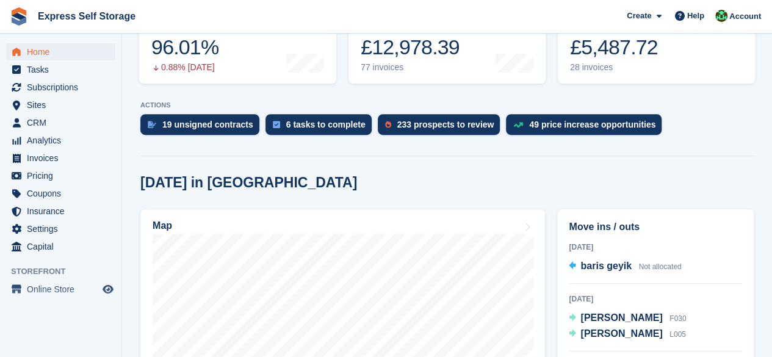
scroll to position [305, 0]
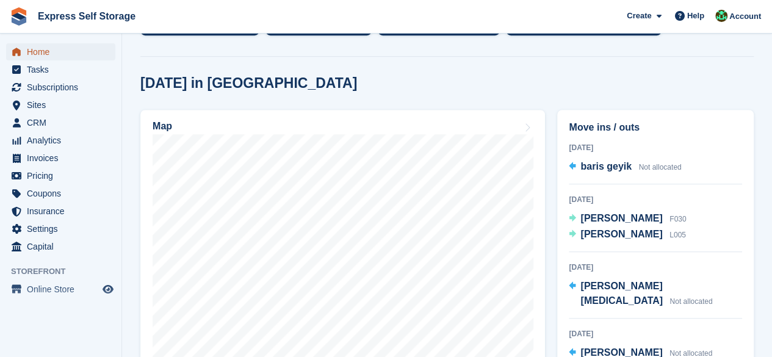
click at [71, 48] on span "Home" at bounding box center [63, 51] width 73 height 17
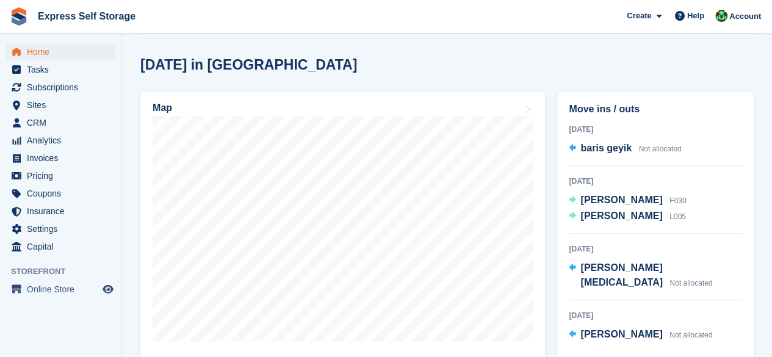
scroll to position [366, 0]
